Goal: Task Accomplishment & Management: Use online tool/utility

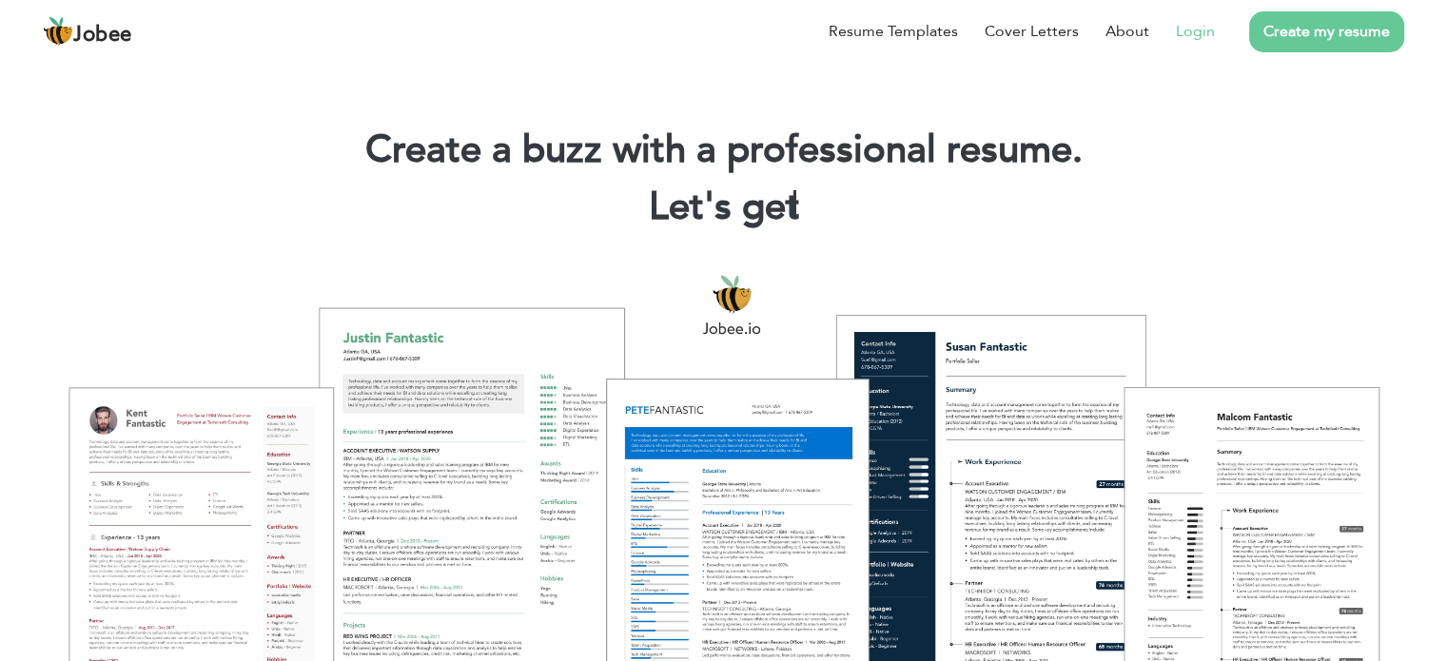
click at [1195, 31] on link "Login" at bounding box center [1195, 31] width 39 height 23
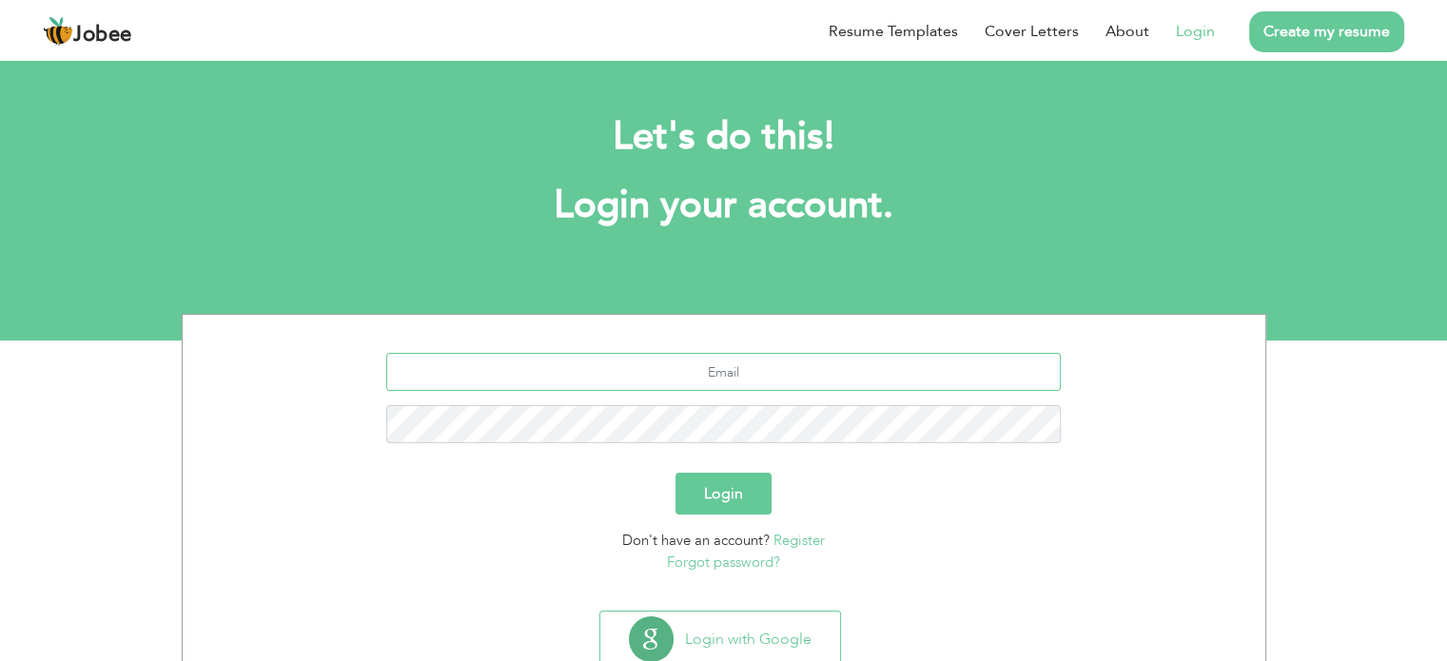
type input "[EMAIL_ADDRESS][DOMAIN_NAME]"
click at [720, 486] on button "Login" at bounding box center [723, 494] width 96 height 42
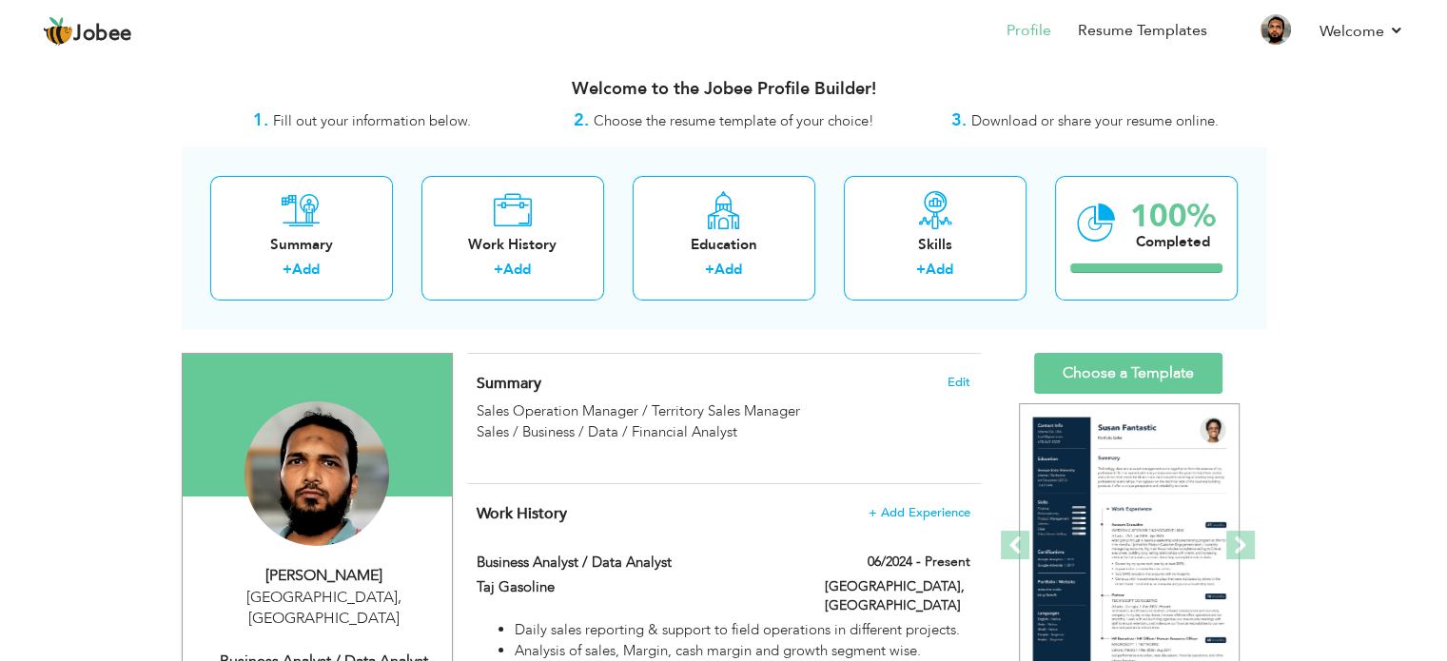
scroll to position [7, 0]
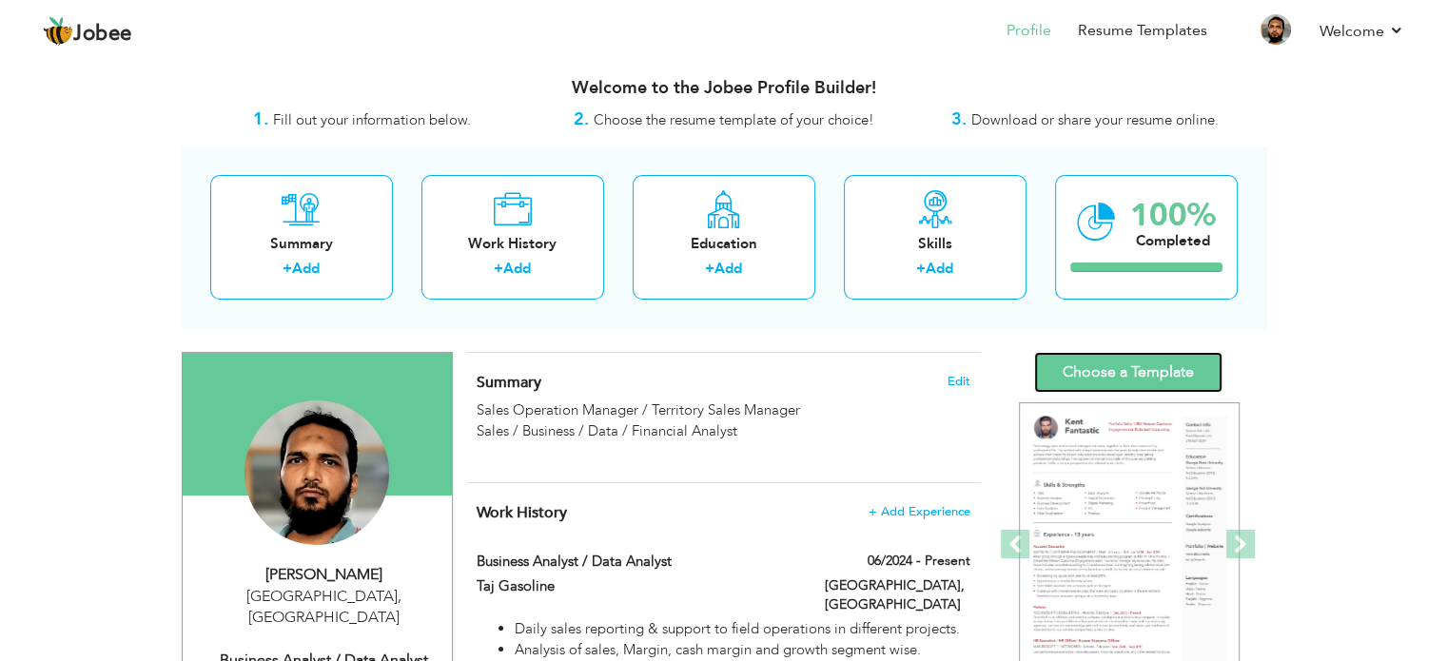
click at [1130, 376] on link "Choose a Template" at bounding box center [1128, 372] width 188 height 41
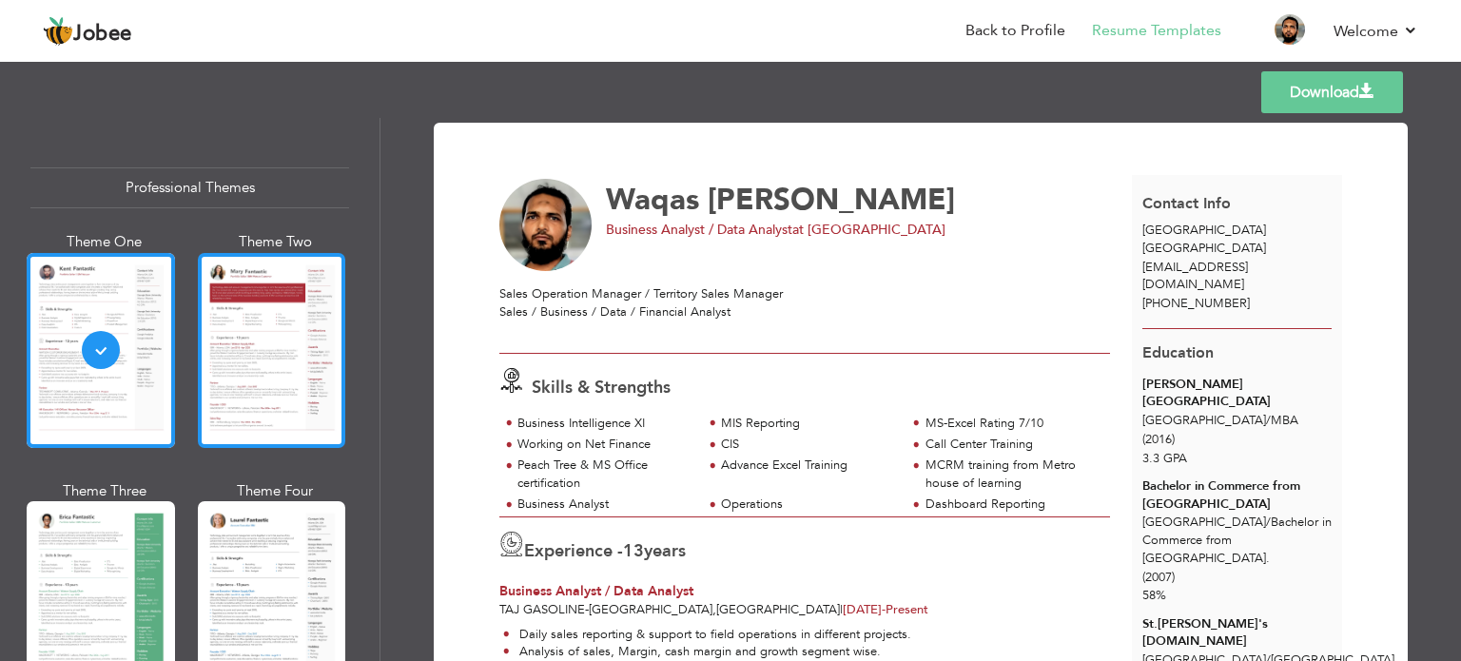
click at [246, 383] on div at bounding box center [272, 350] width 148 height 195
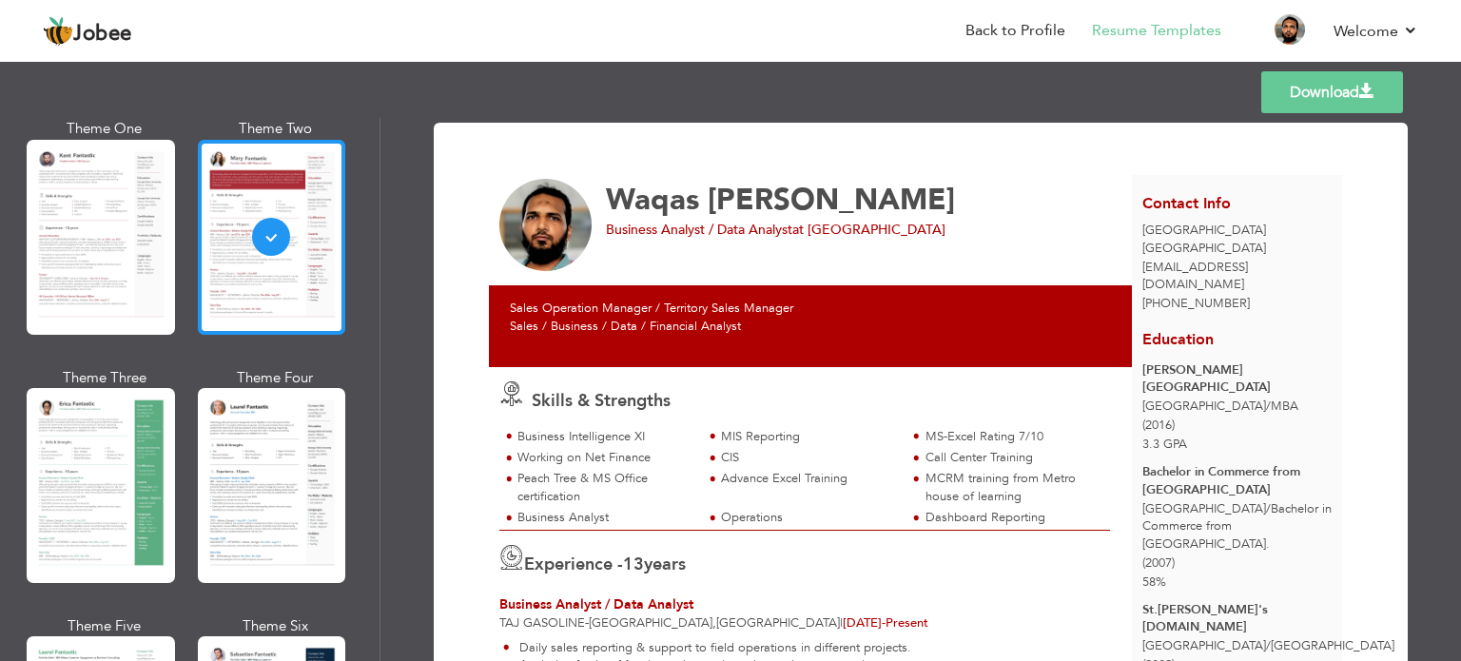
scroll to position [114, 0]
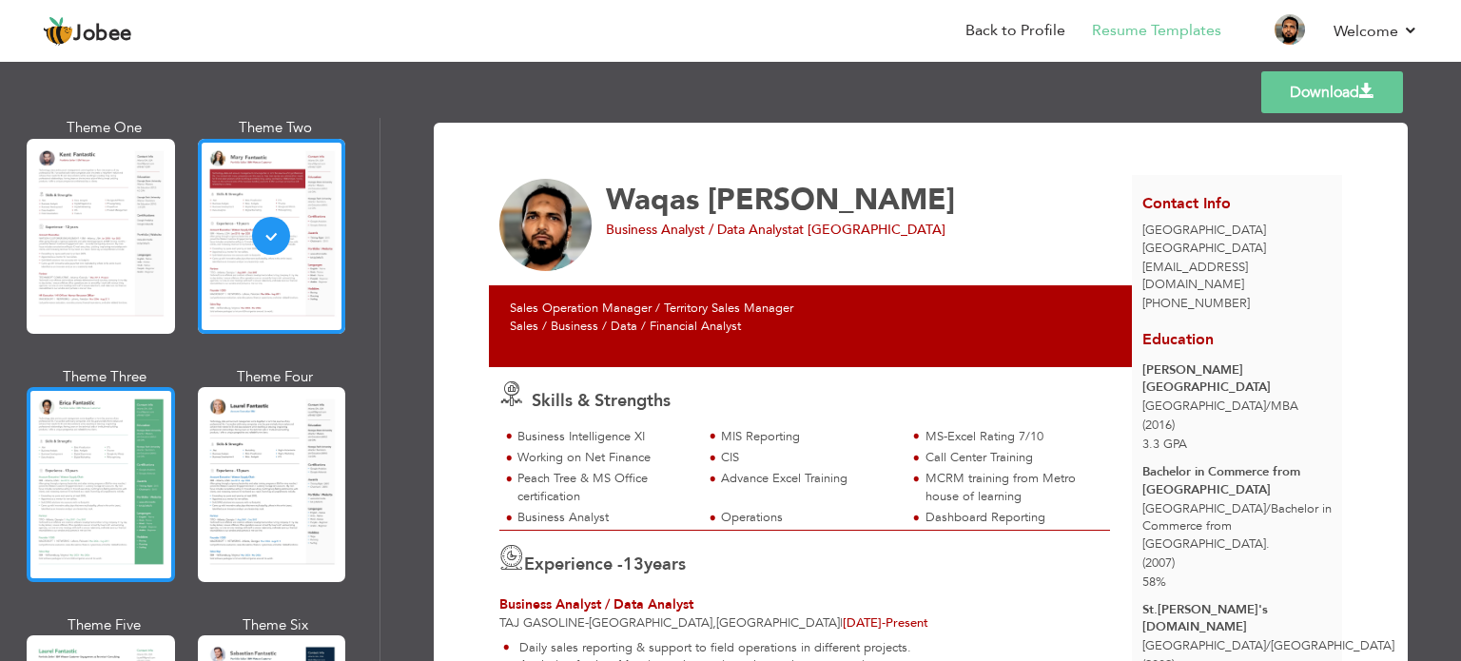
click at [91, 462] on div at bounding box center [101, 484] width 148 height 195
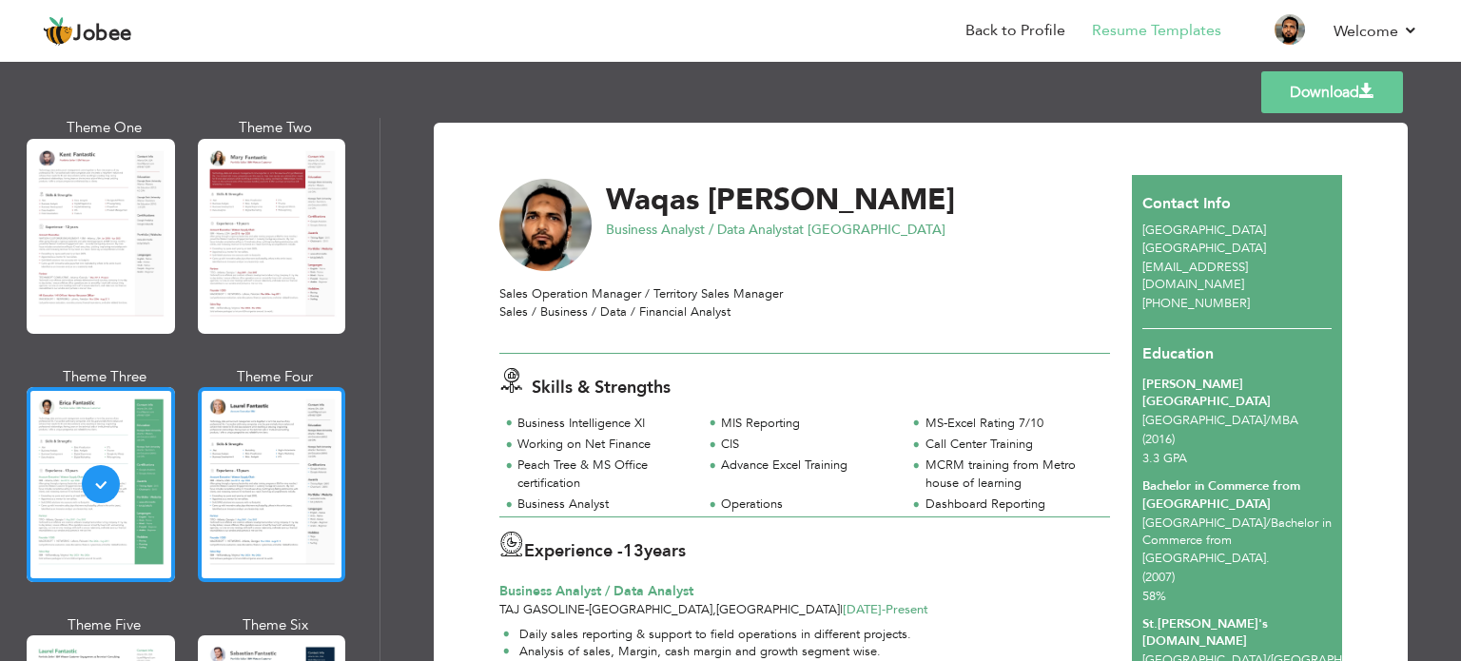
click at [238, 479] on div at bounding box center [272, 484] width 148 height 195
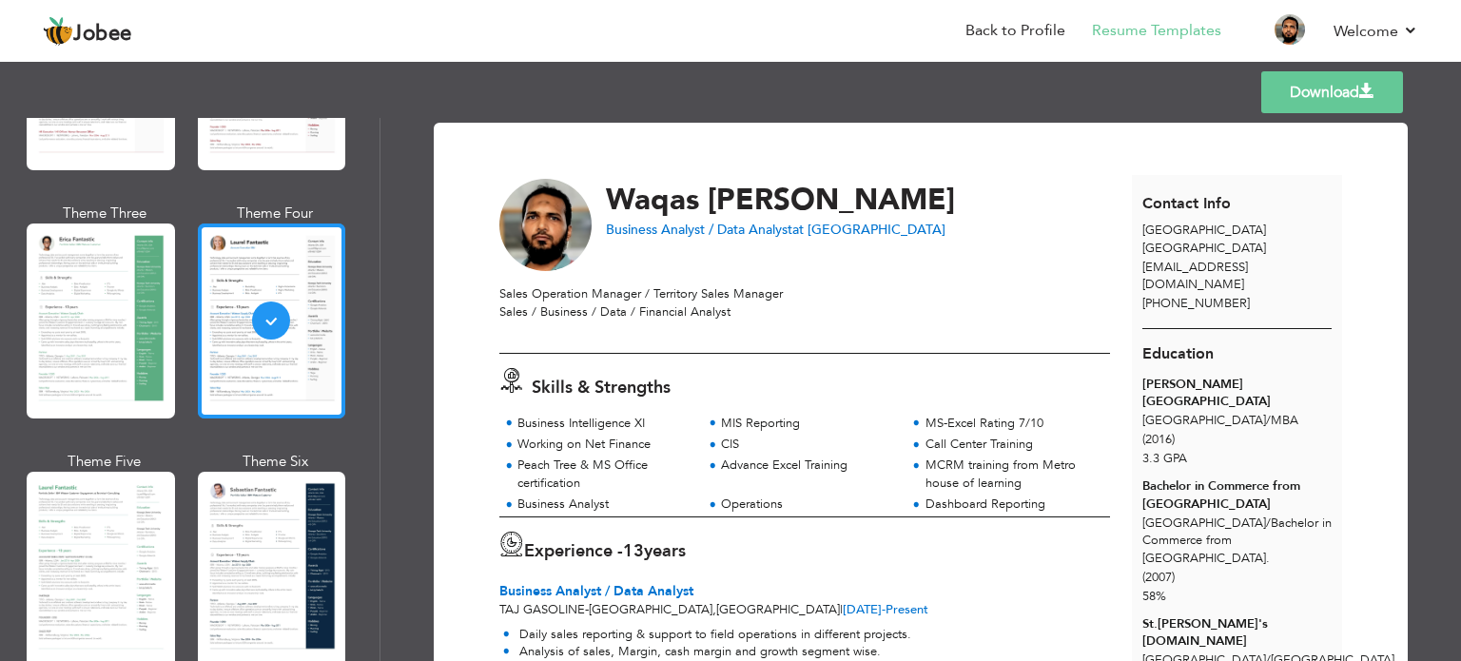
scroll to position [301, 0]
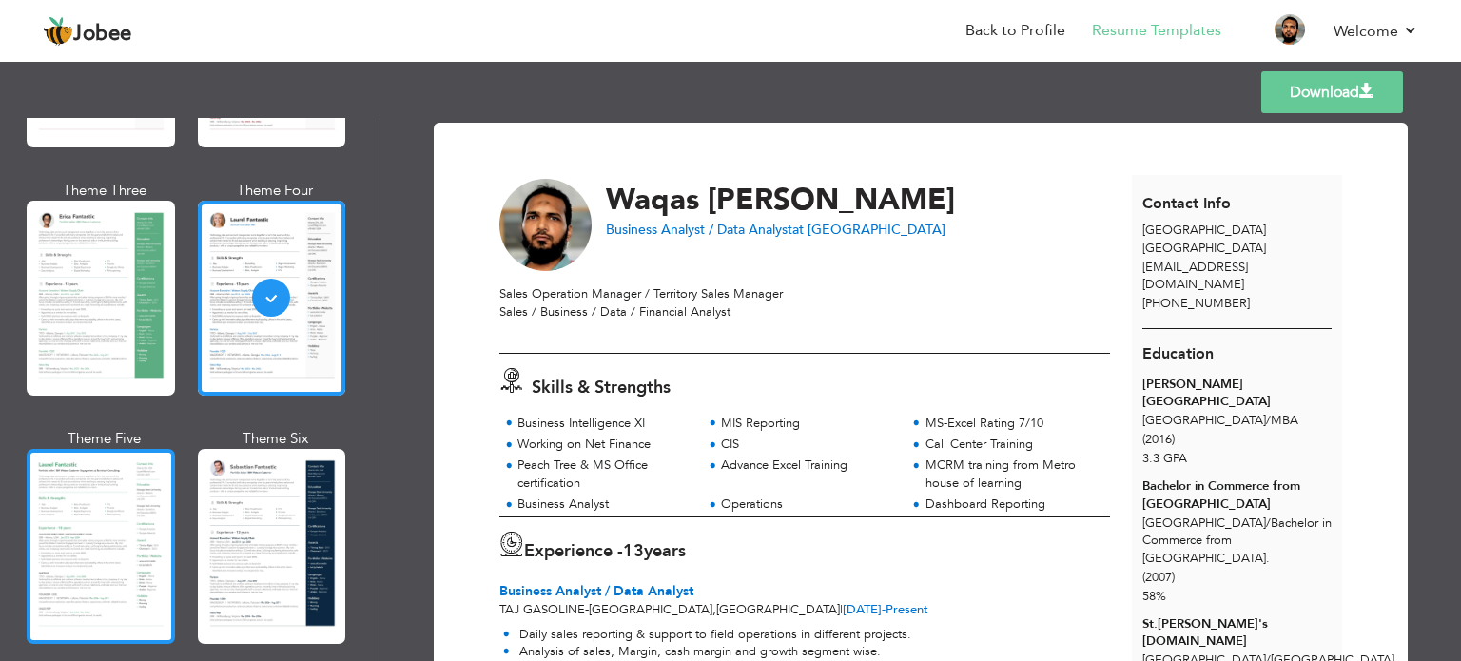
click at [129, 499] on div at bounding box center [101, 546] width 148 height 195
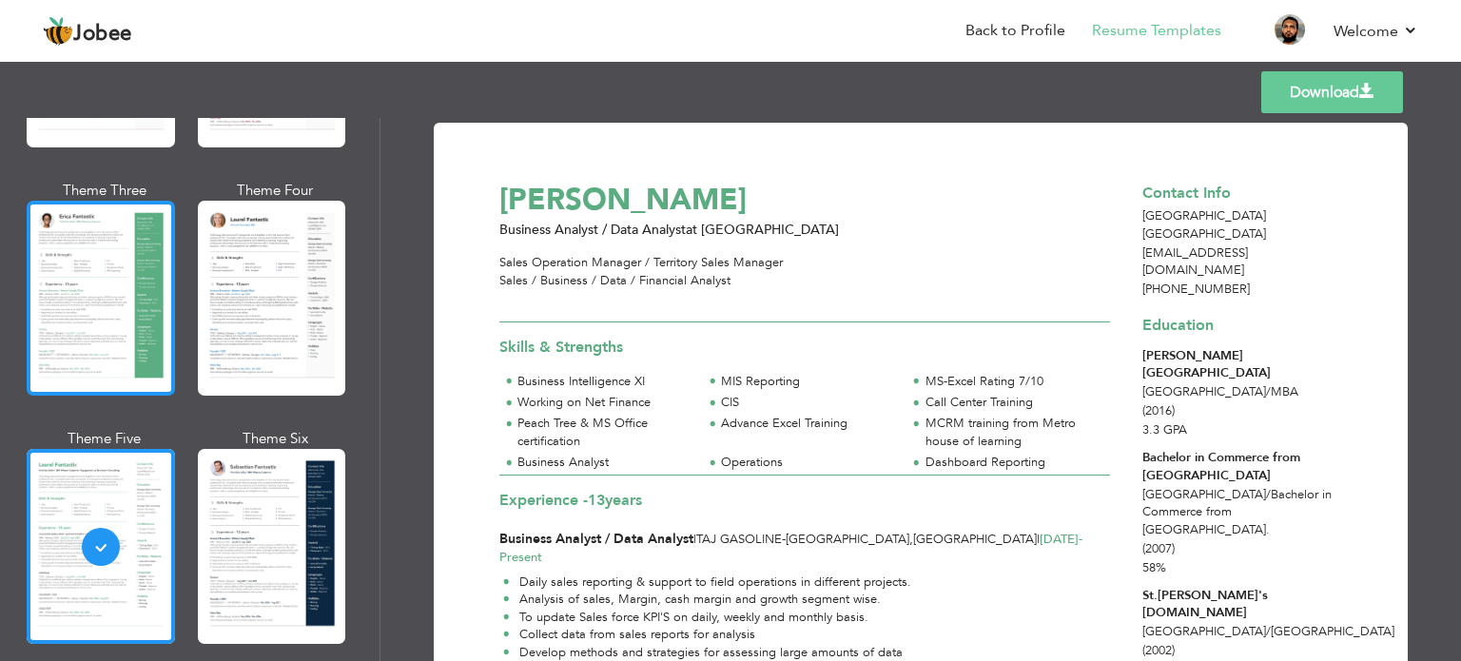
click at [107, 344] on div at bounding box center [101, 298] width 148 height 195
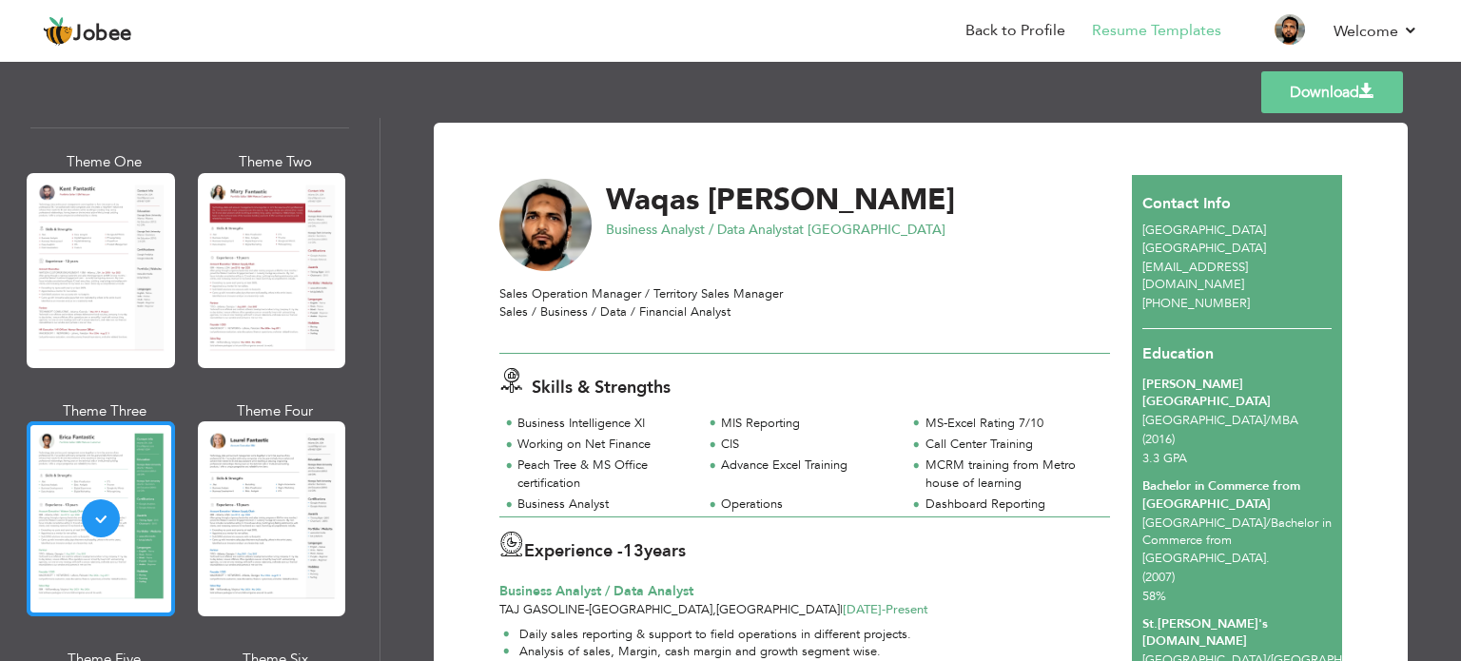
scroll to position [80, 0]
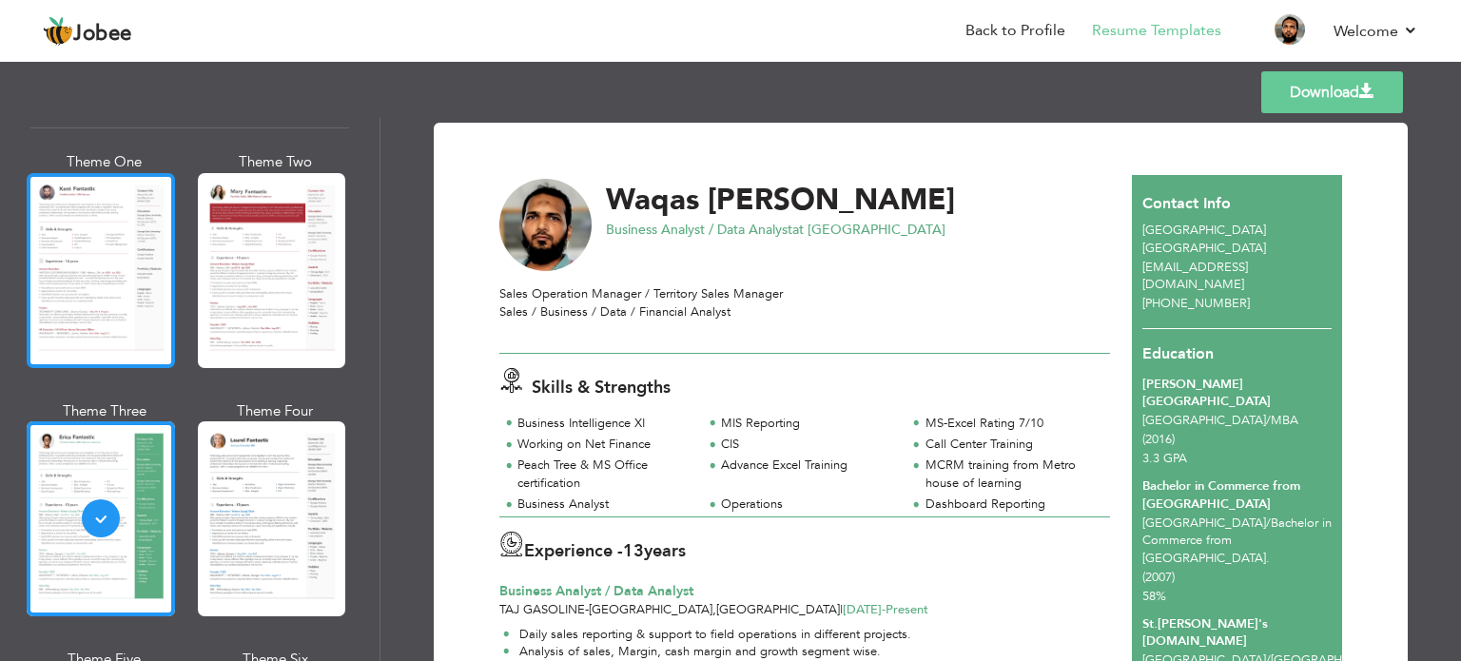
click at [103, 298] on div at bounding box center [101, 270] width 148 height 195
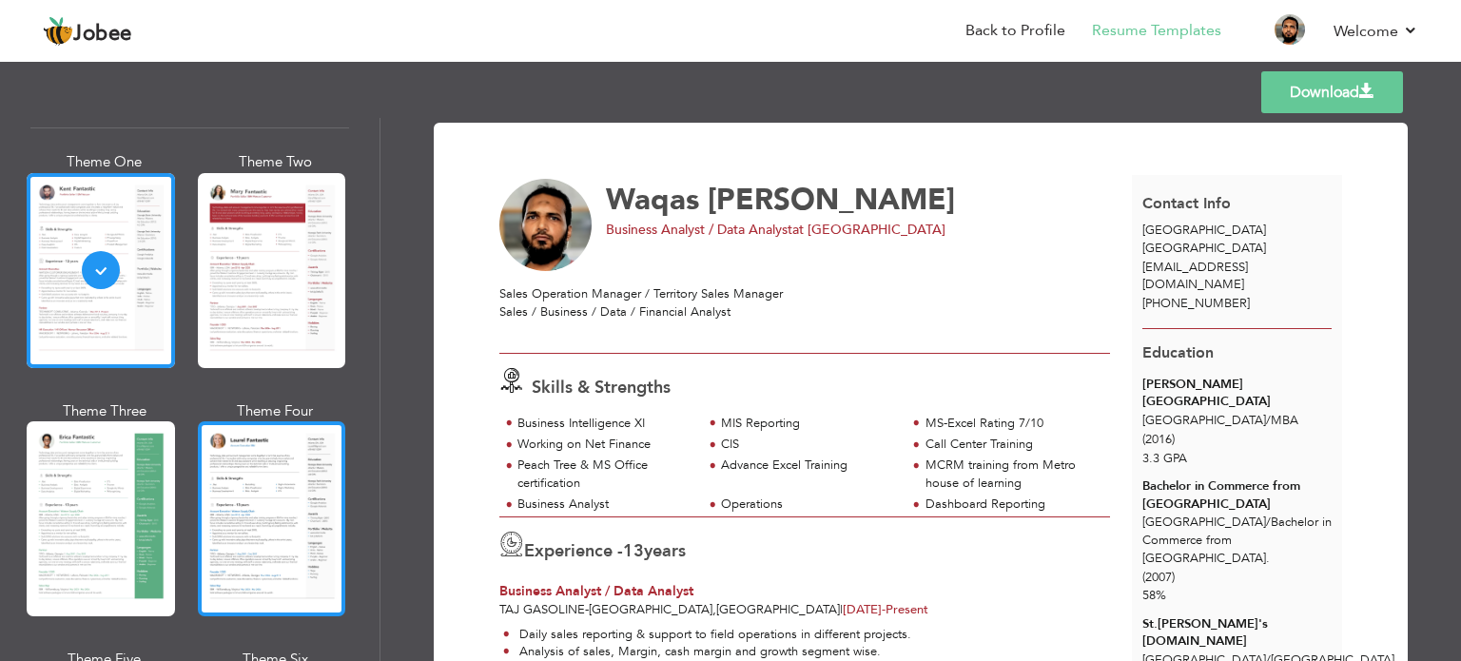
click at [280, 484] on div at bounding box center [272, 518] width 148 height 195
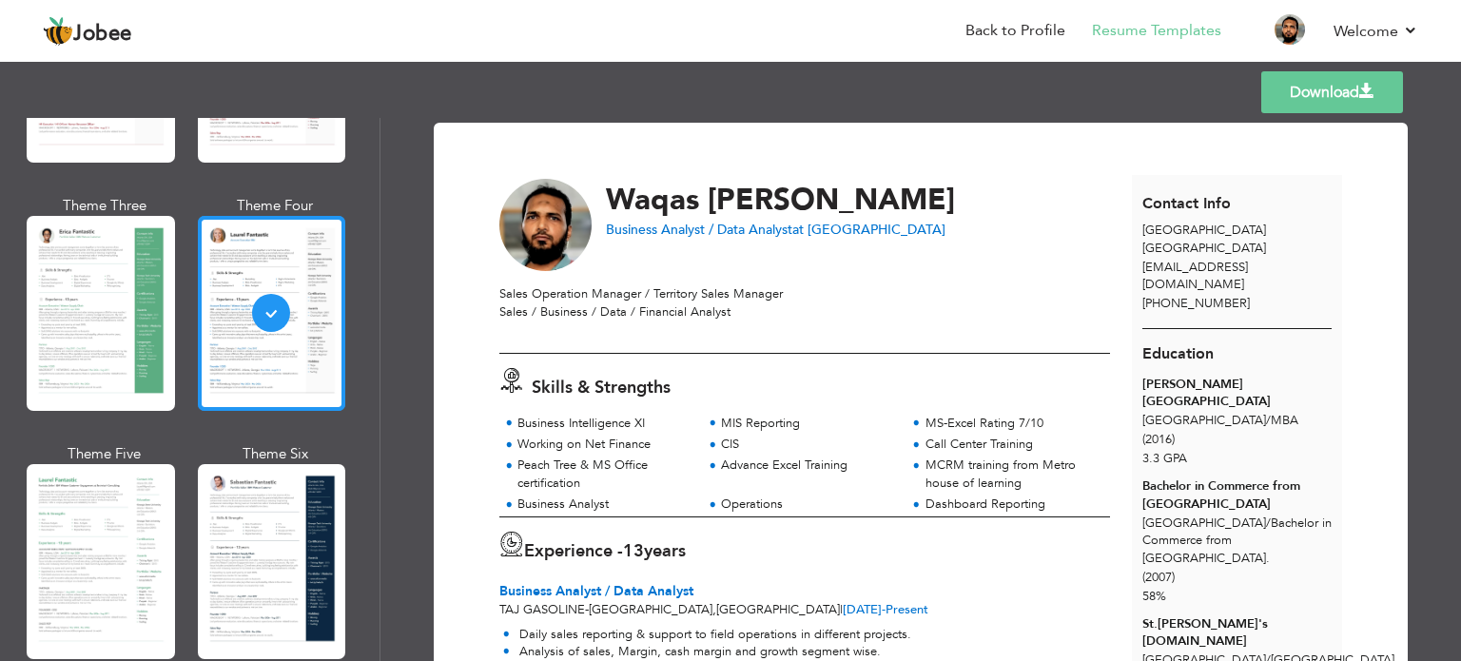
scroll to position [288, 0]
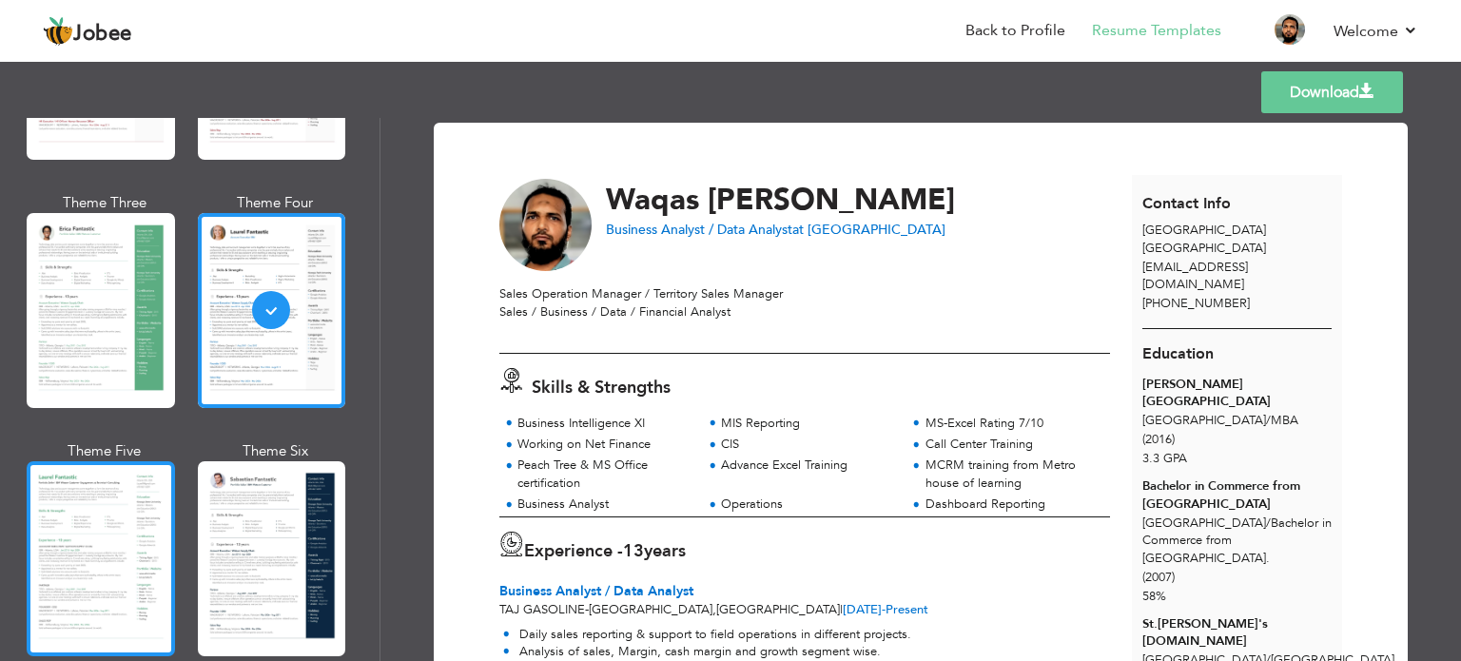
click at [99, 522] on div at bounding box center [101, 558] width 148 height 195
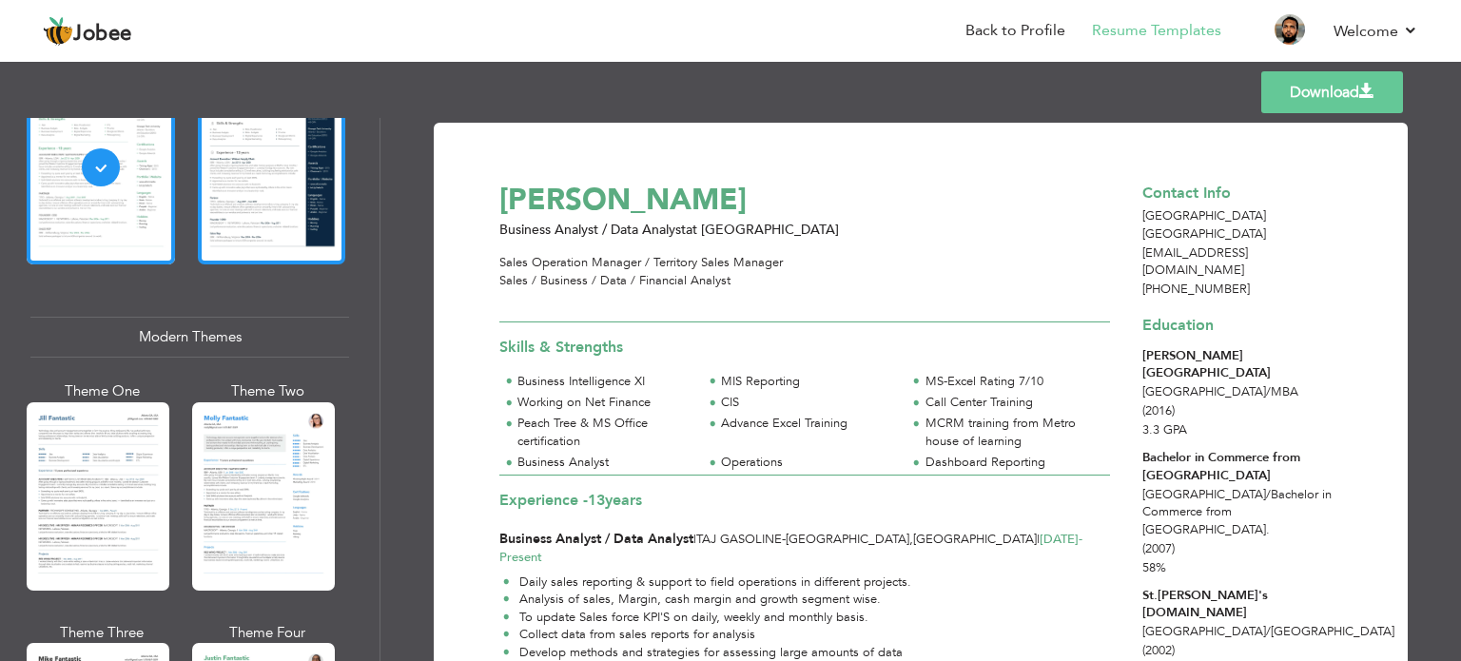
scroll to position [683, 0]
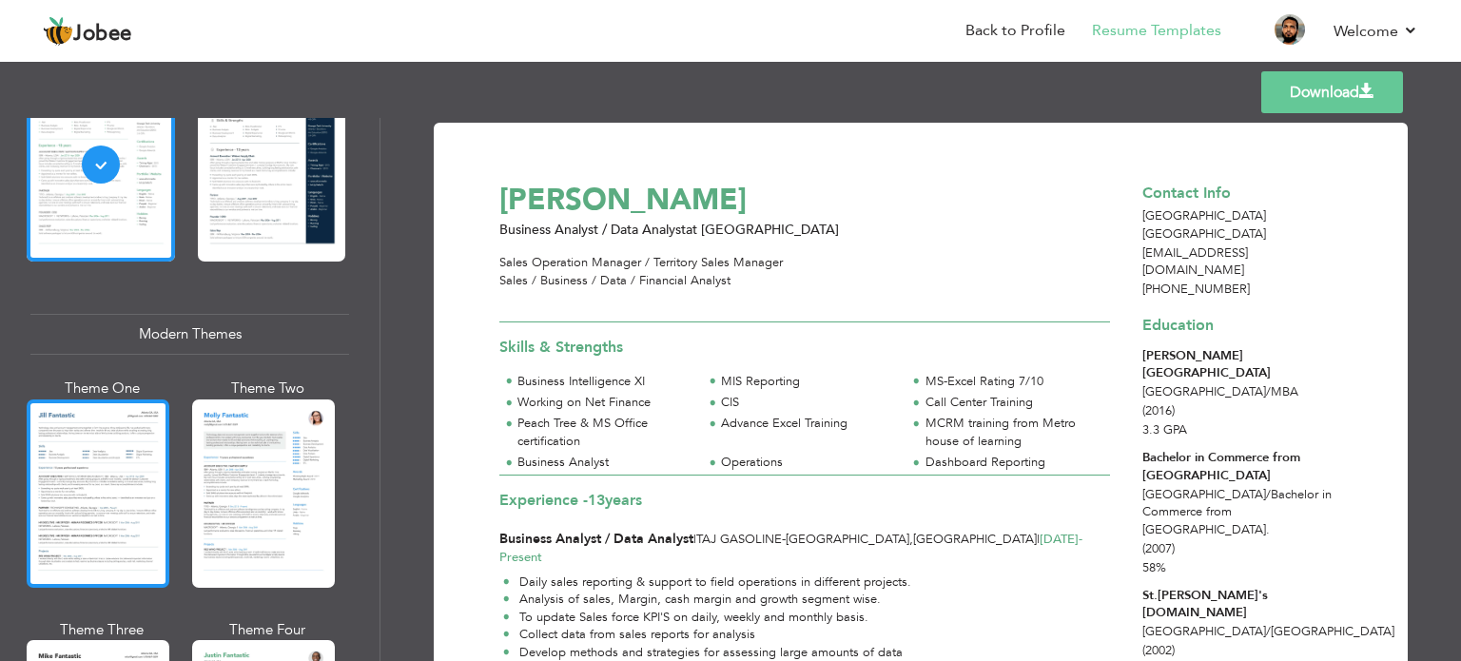
click at [84, 497] on div at bounding box center [98, 494] width 143 height 188
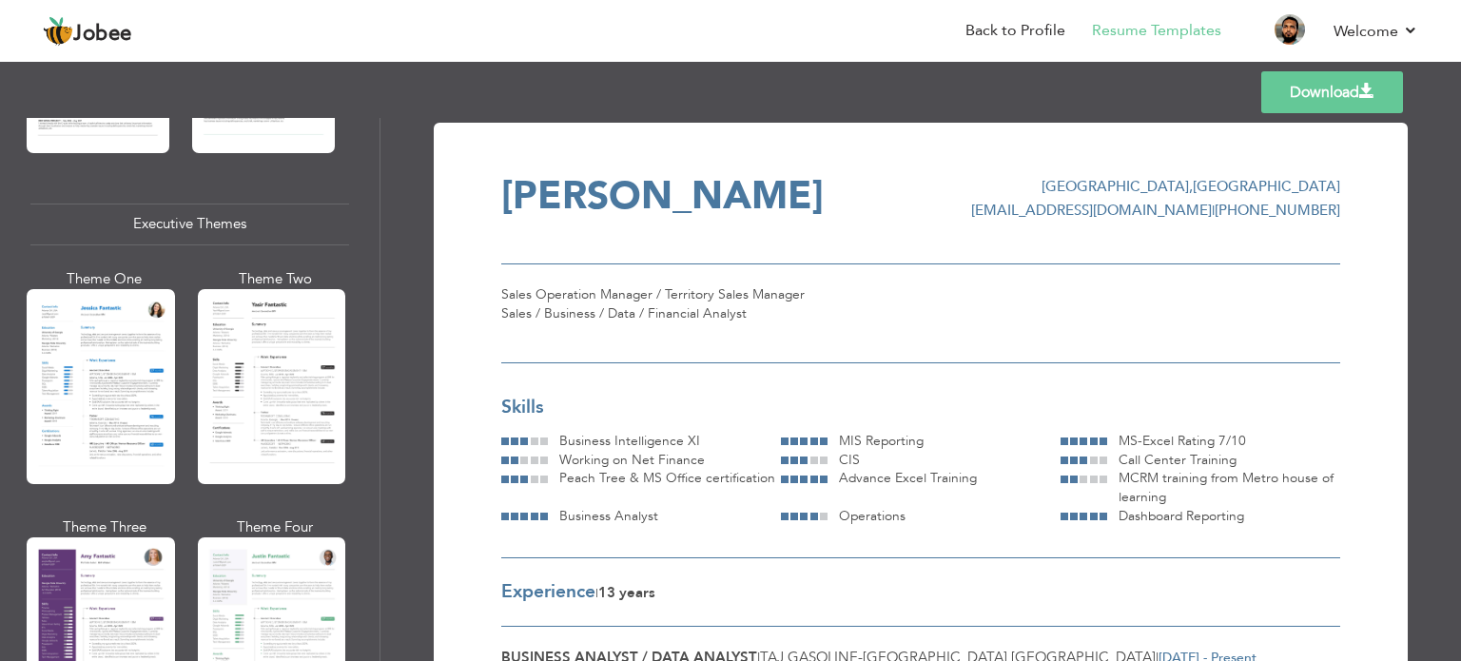
scroll to position [1317, 0]
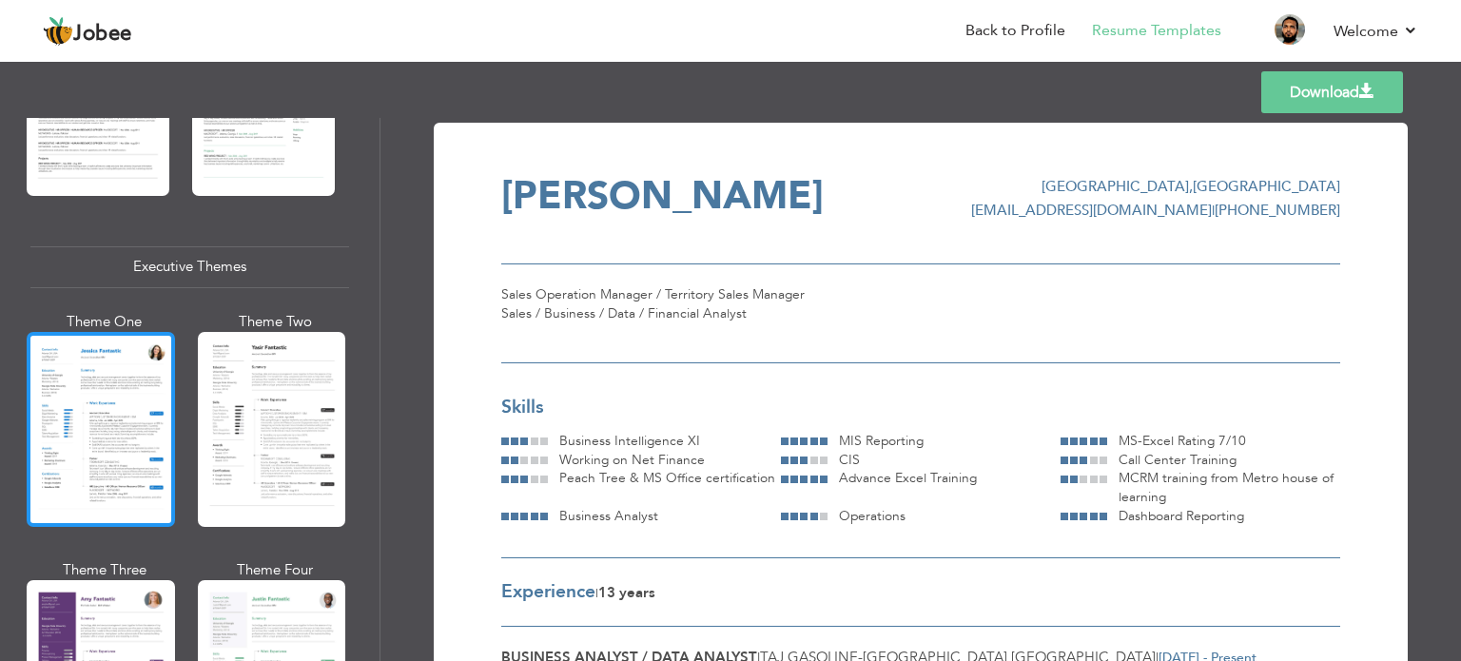
click at [100, 404] on div at bounding box center [101, 429] width 148 height 195
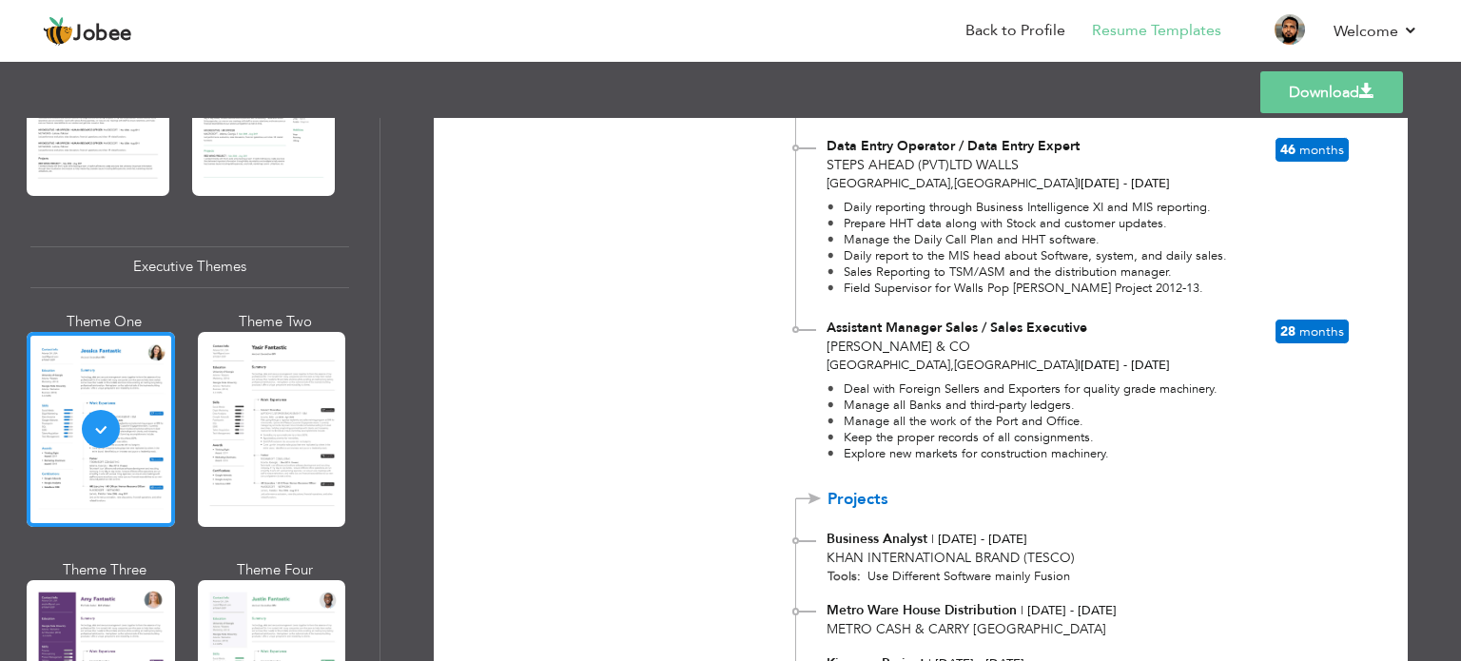
scroll to position [1998, 0]
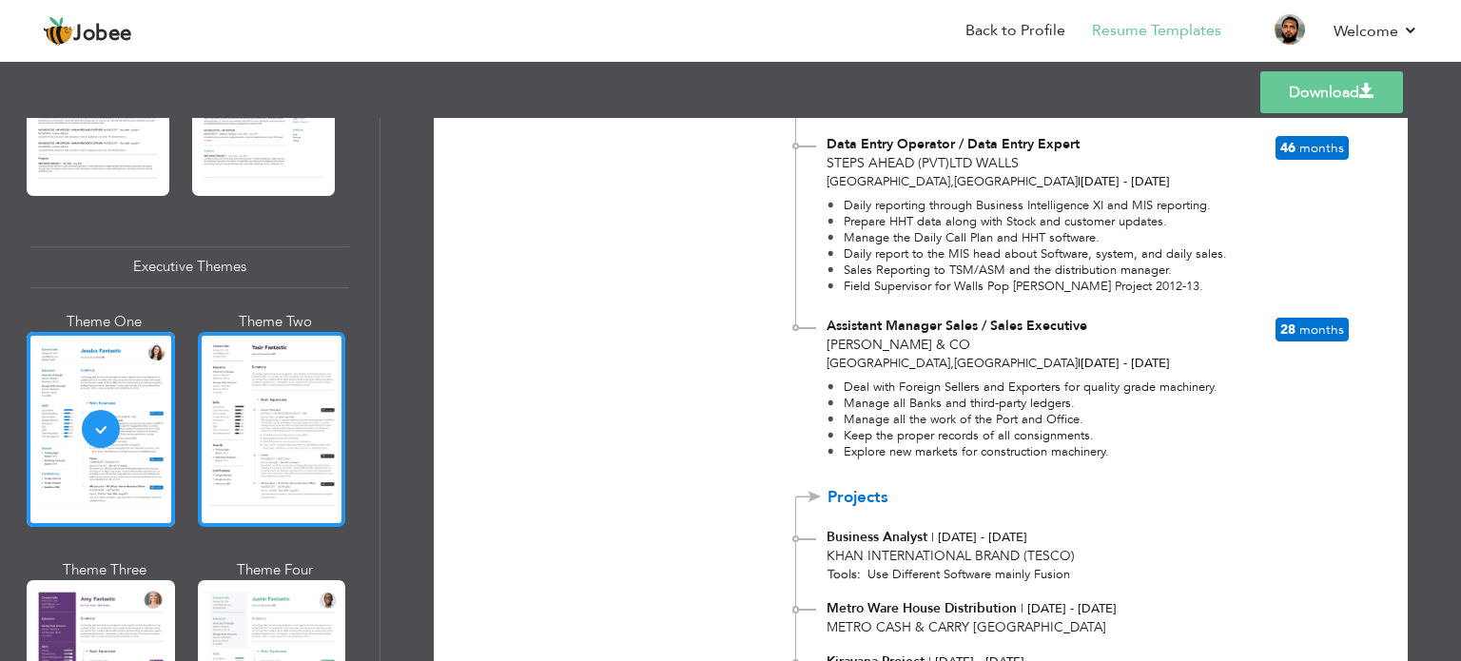
click at [258, 479] on div at bounding box center [272, 429] width 148 height 195
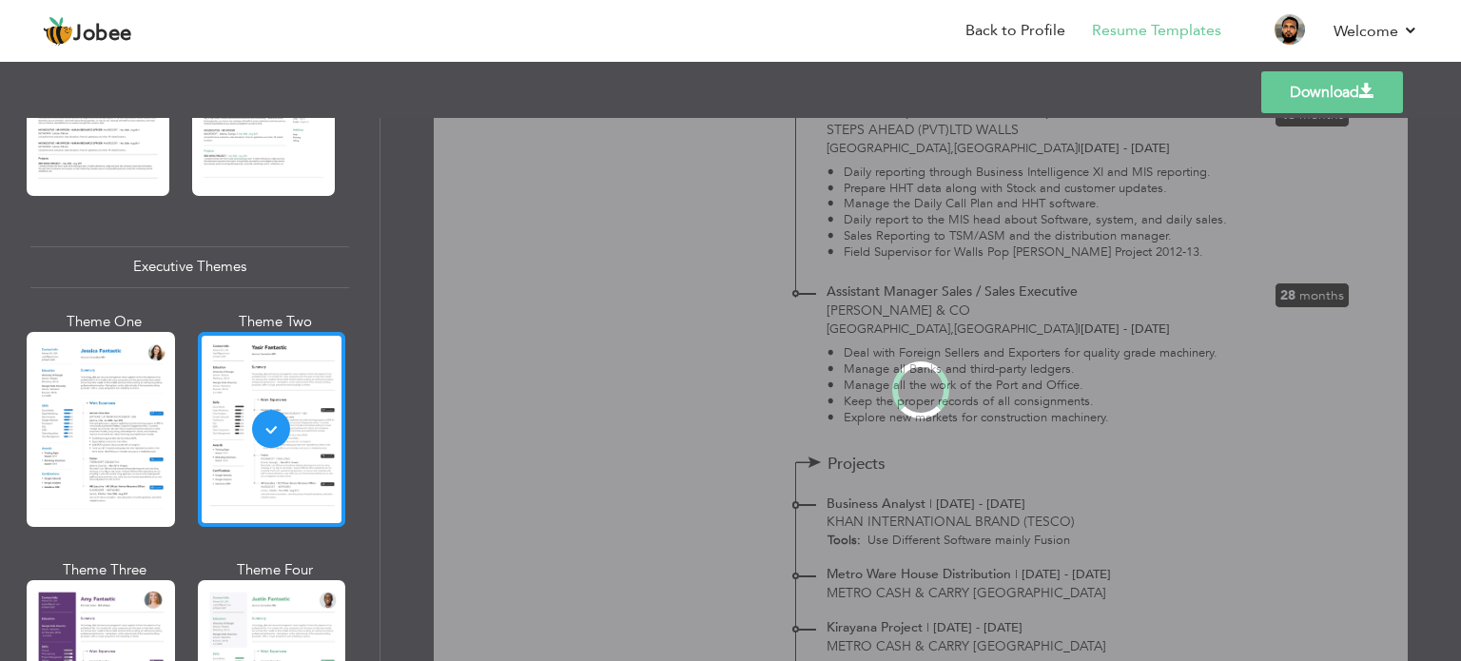
scroll to position [0, 0]
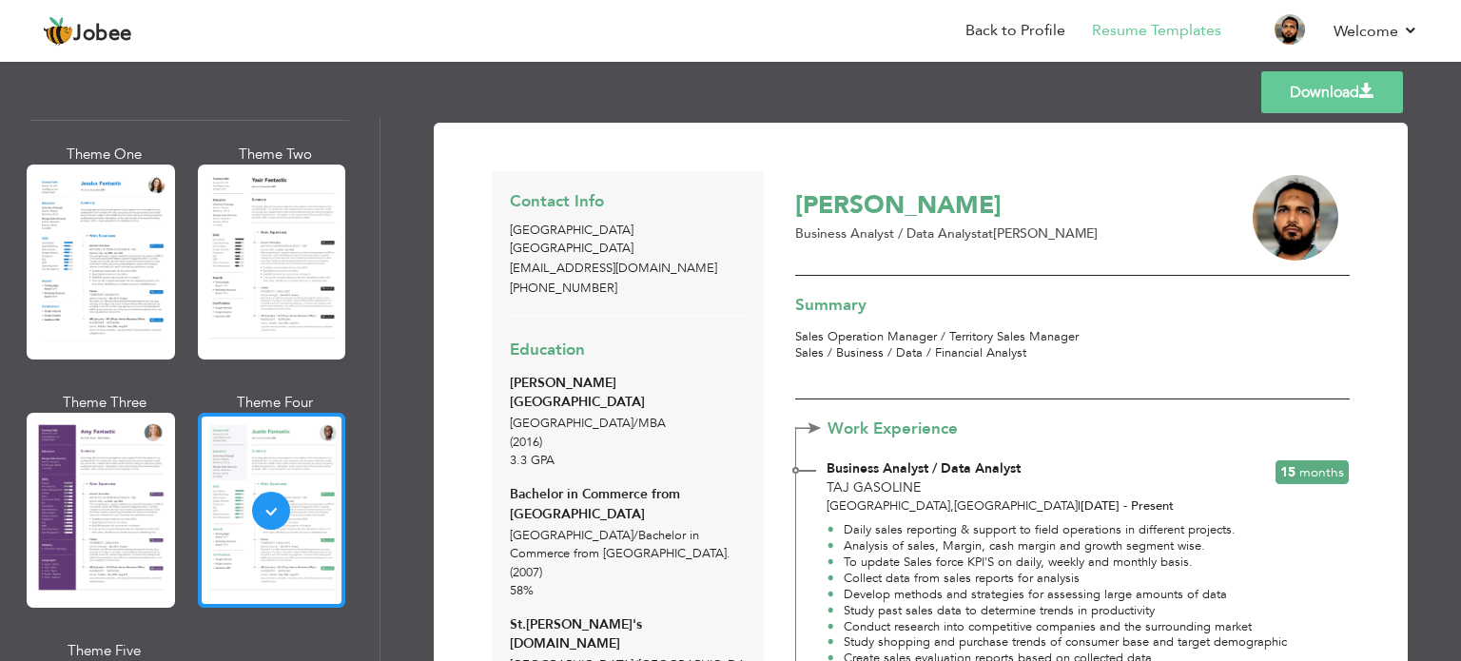
scroll to position [1588, 0]
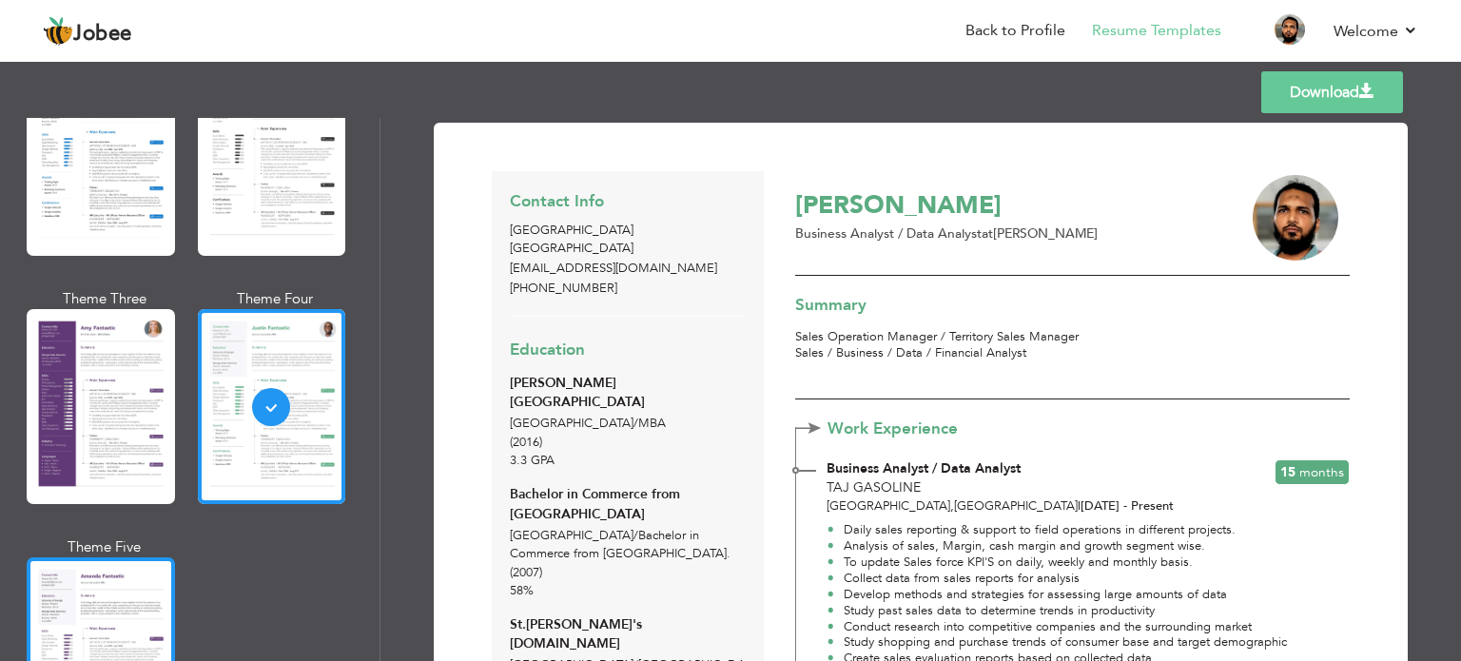
click at [118, 636] on div at bounding box center [101, 654] width 148 height 195
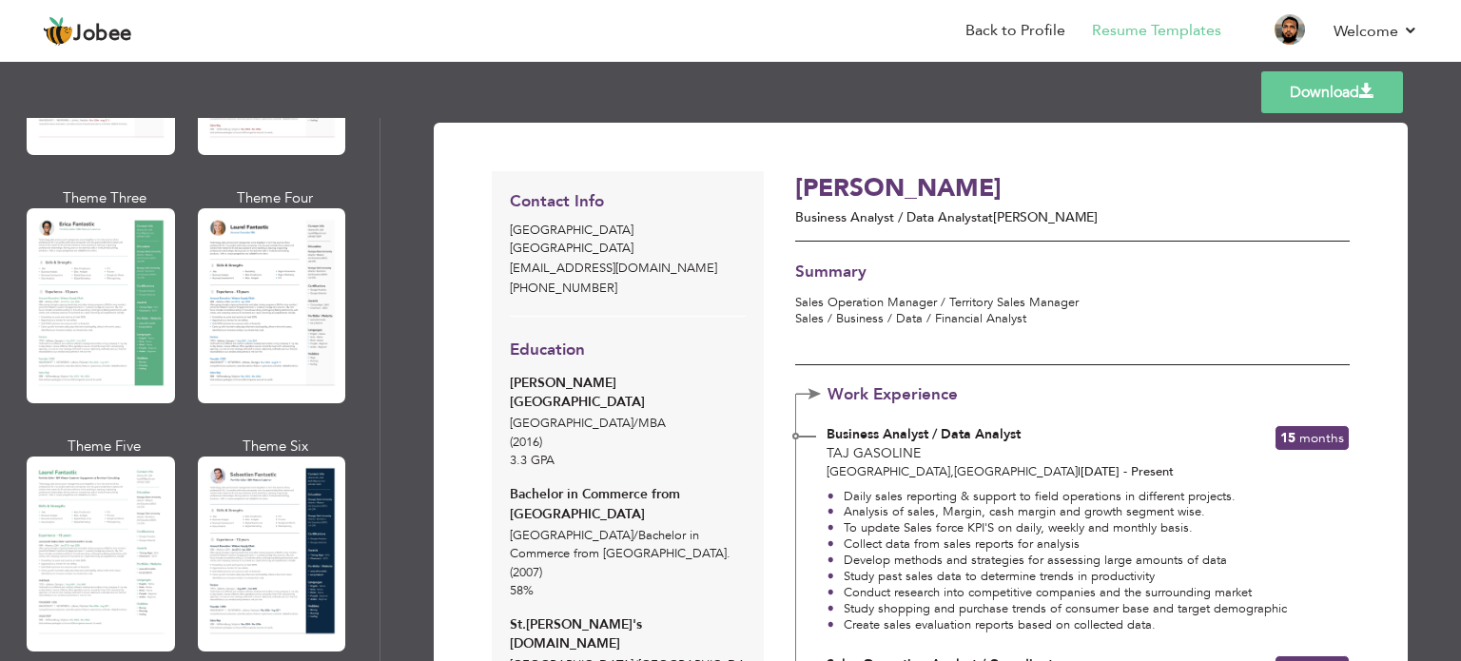
scroll to position [535, 0]
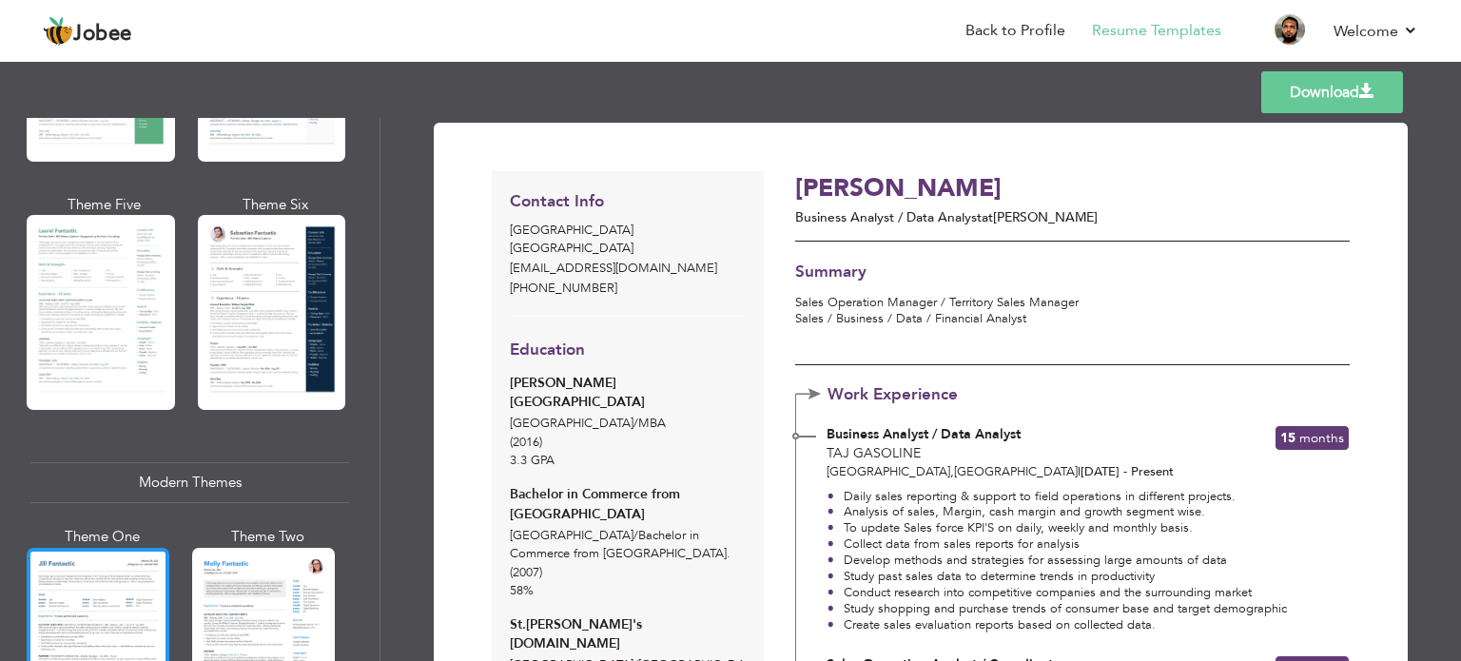
click at [104, 649] on div at bounding box center [98, 642] width 143 height 188
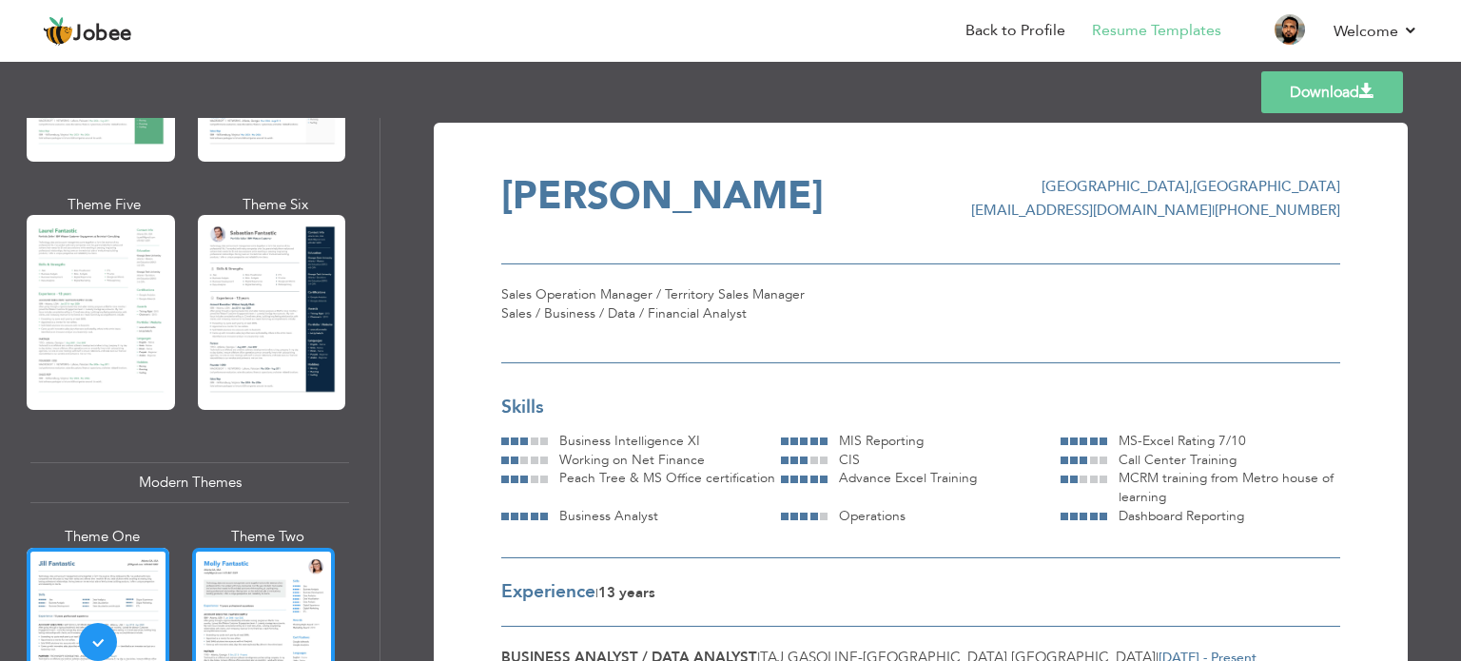
click at [278, 651] on div at bounding box center [263, 642] width 143 height 188
